Goal: Check status: Check status

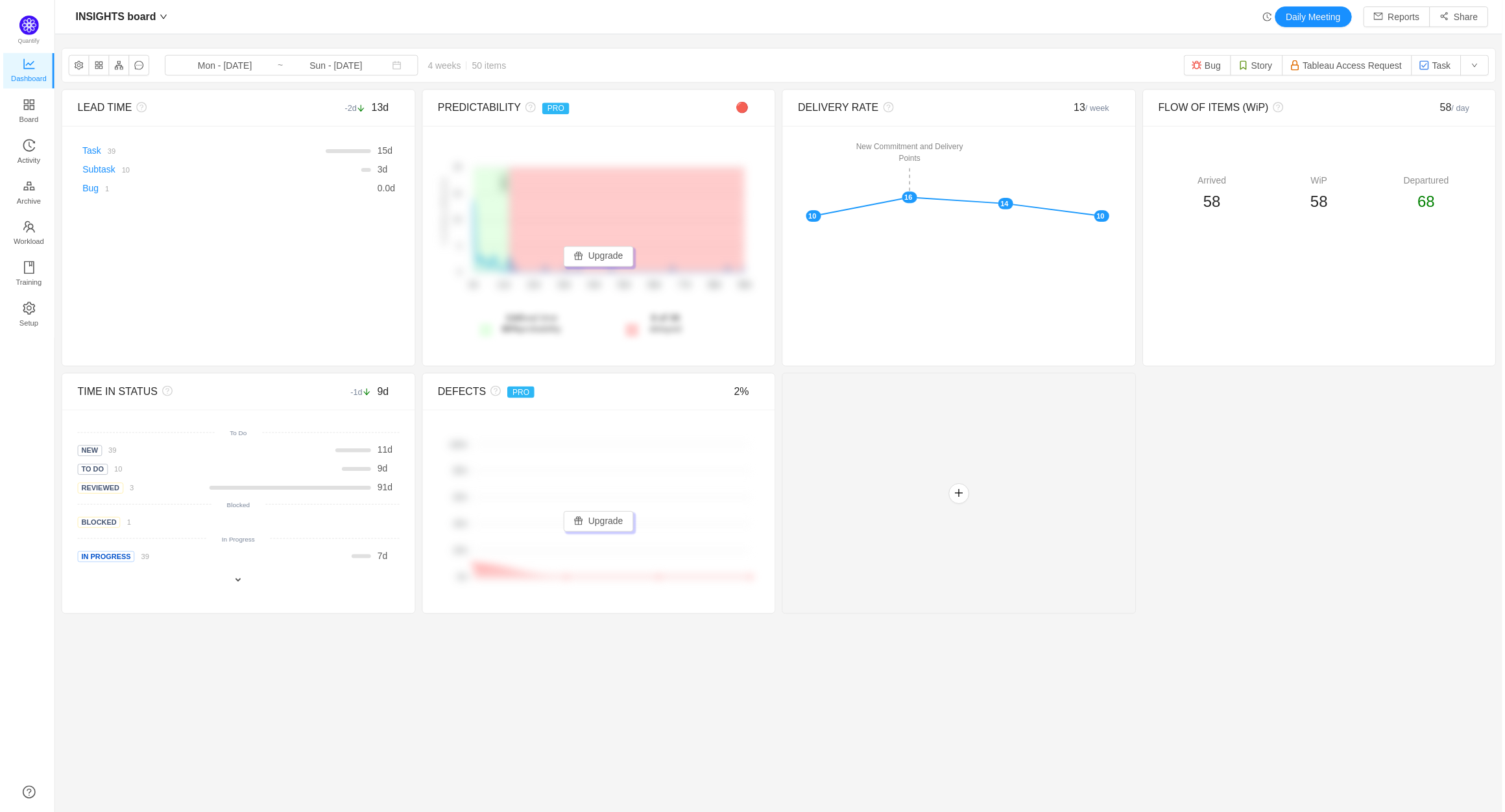
scroll to position [793, 1424]
click at [888, 703] on section "INSIGHTS board Mon - [DATE] ~ Sun - [DATE] 4 weeks 50 items Bug Story Tableau A…" at bounding box center [778, 386] width 1453 height 690
click at [226, 59] on input "Mon - [DATE]" at bounding box center [222, 66] width 105 height 15
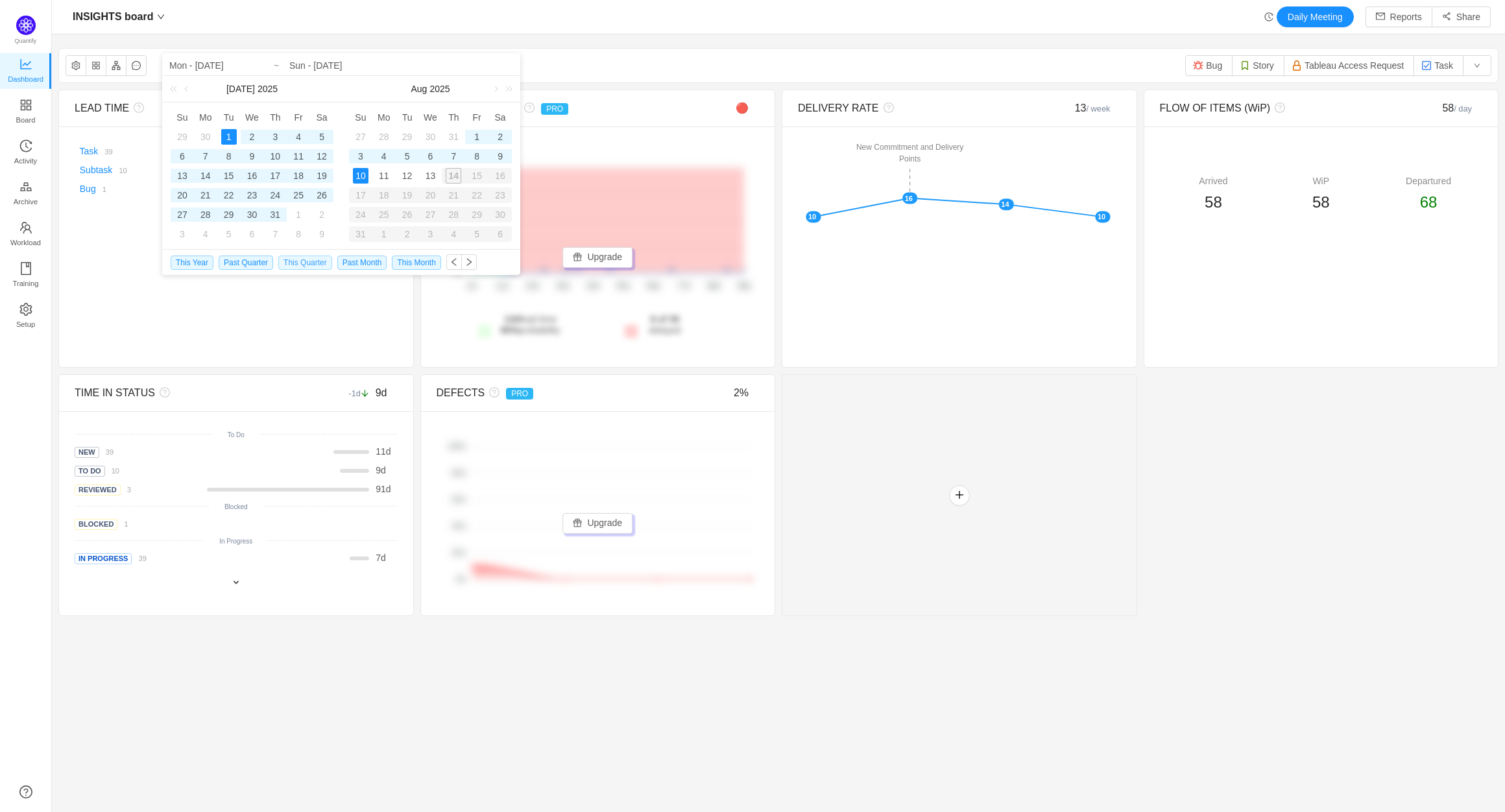
click at [296, 265] on span "This Quarter" at bounding box center [305, 263] width 54 height 15
type input "Tue - [DATE]"
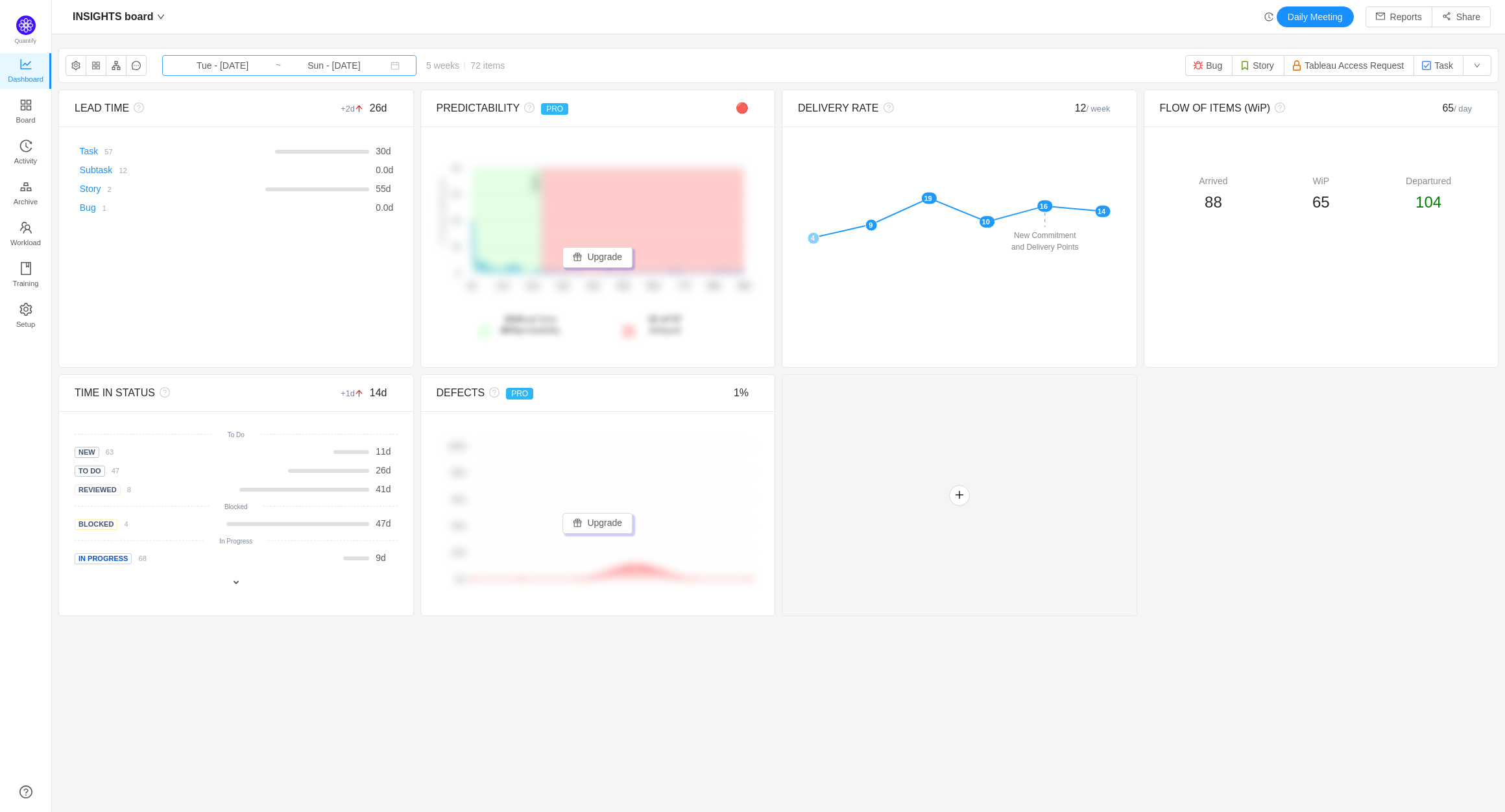
click at [322, 63] on input "Sun - [DATE]" at bounding box center [334, 66] width 105 height 15
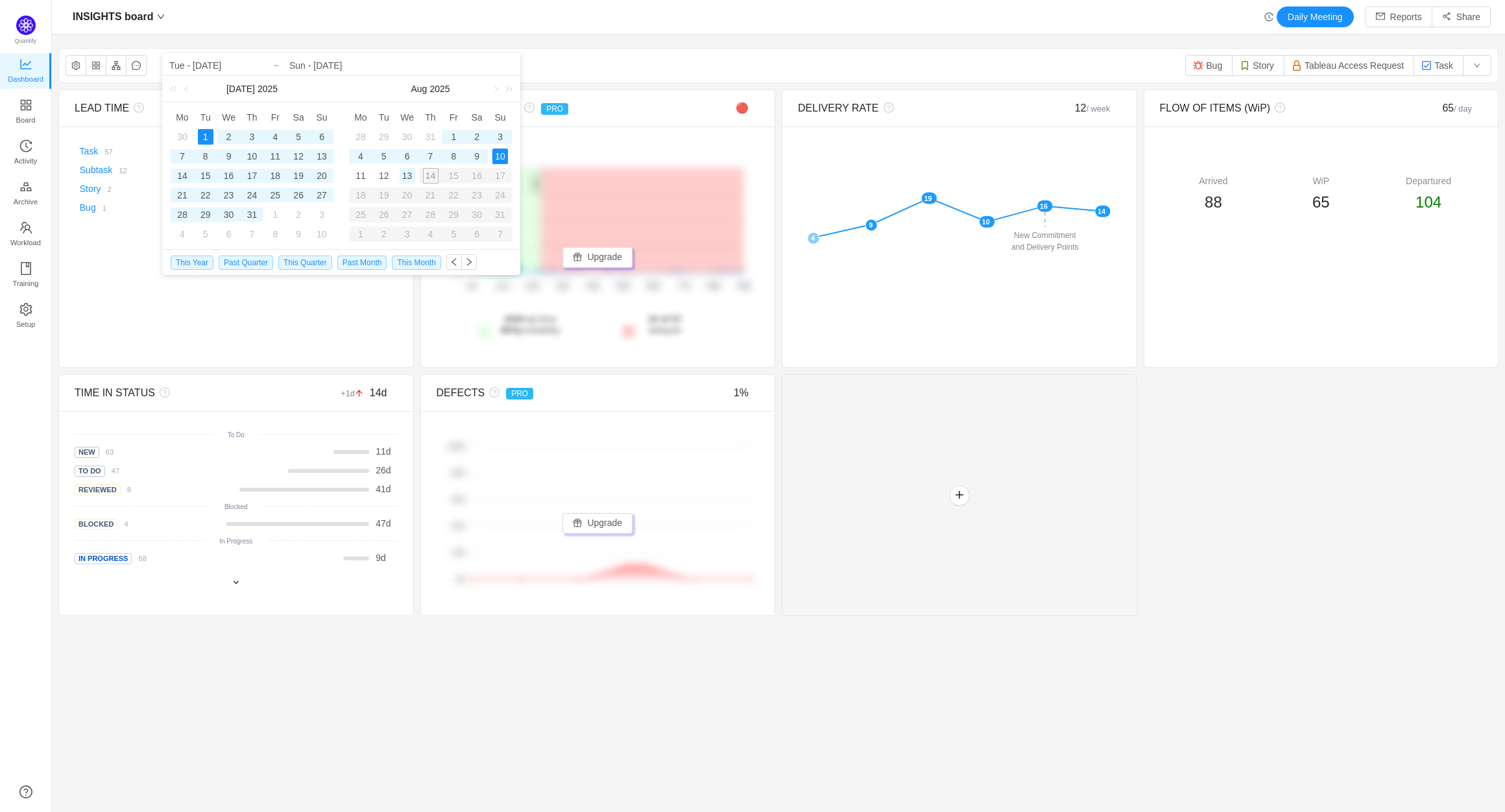
click at [411, 177] on div "13" at bounding box center [407, 175] width 16 height 16
click at [207, 138] on div "1" at bounding box center [205, 137] width 16 height 16
type input "Wed - [DATE]"
